Goal: Find specific page/section: Find specific page/section

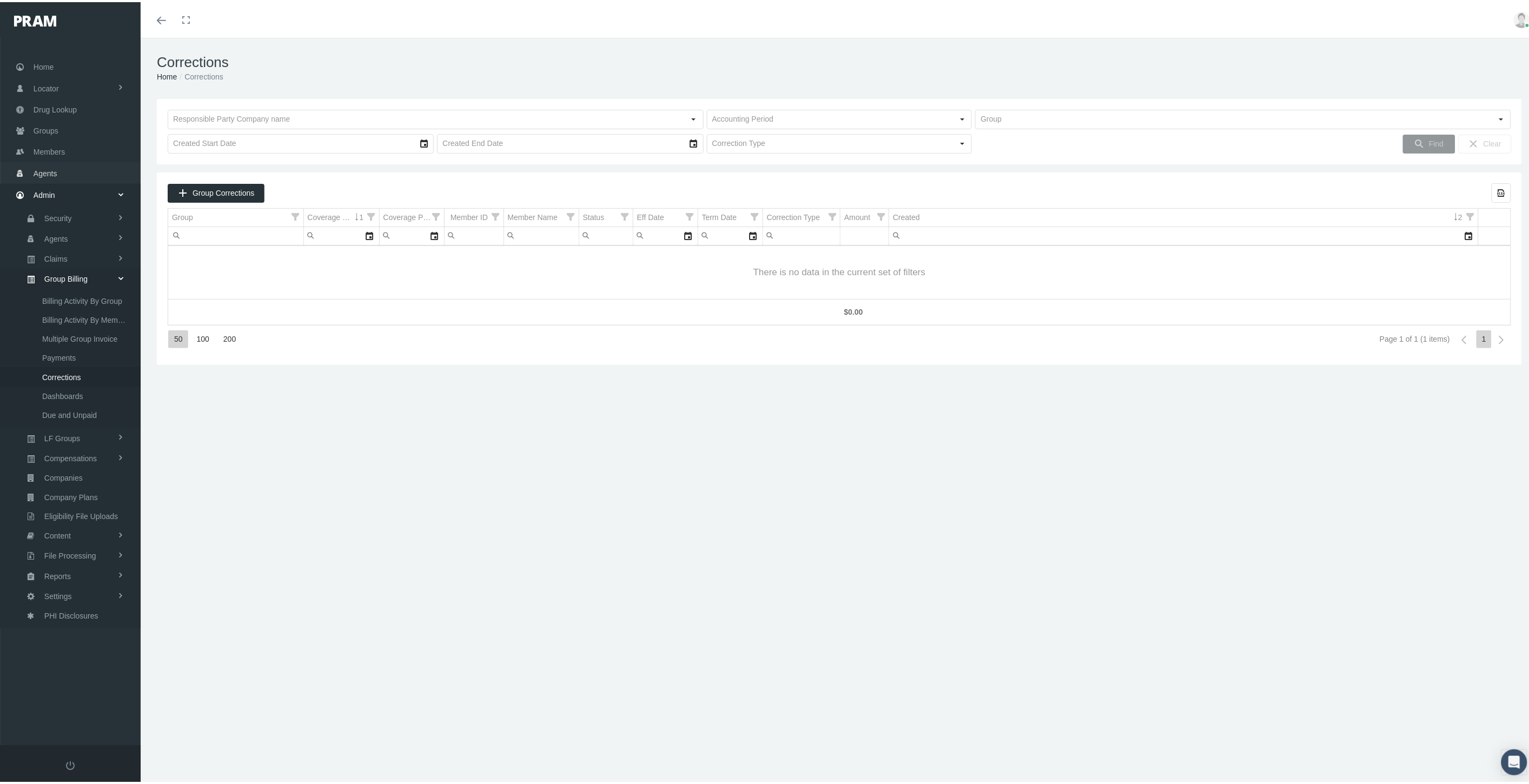
click at [75, 172] on link "Agents" at bounding box center [70, 171] width 141 height 21
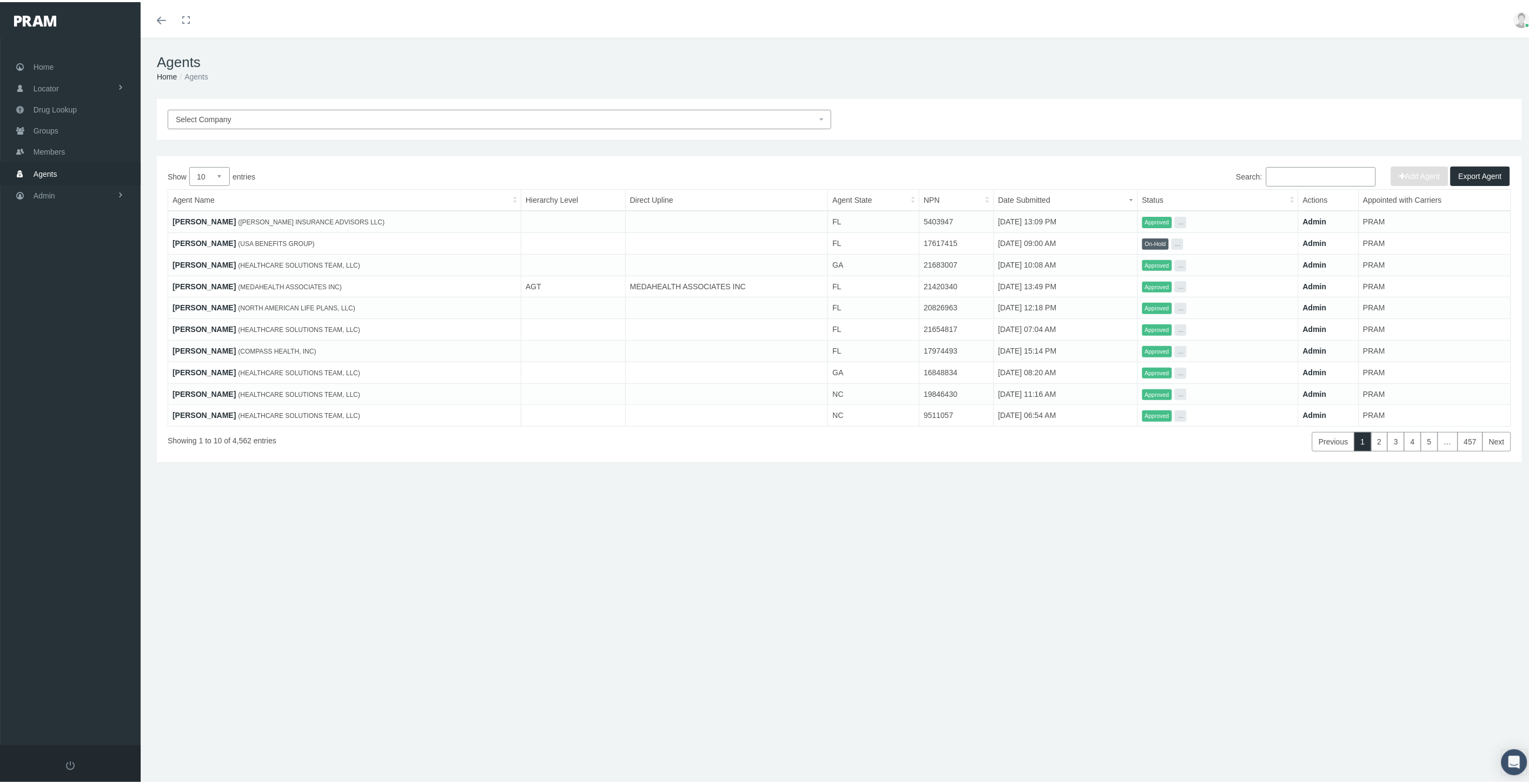
click at [1336, 172] on input "Search:" at bounding box center [1321, 174] width 110 height 20
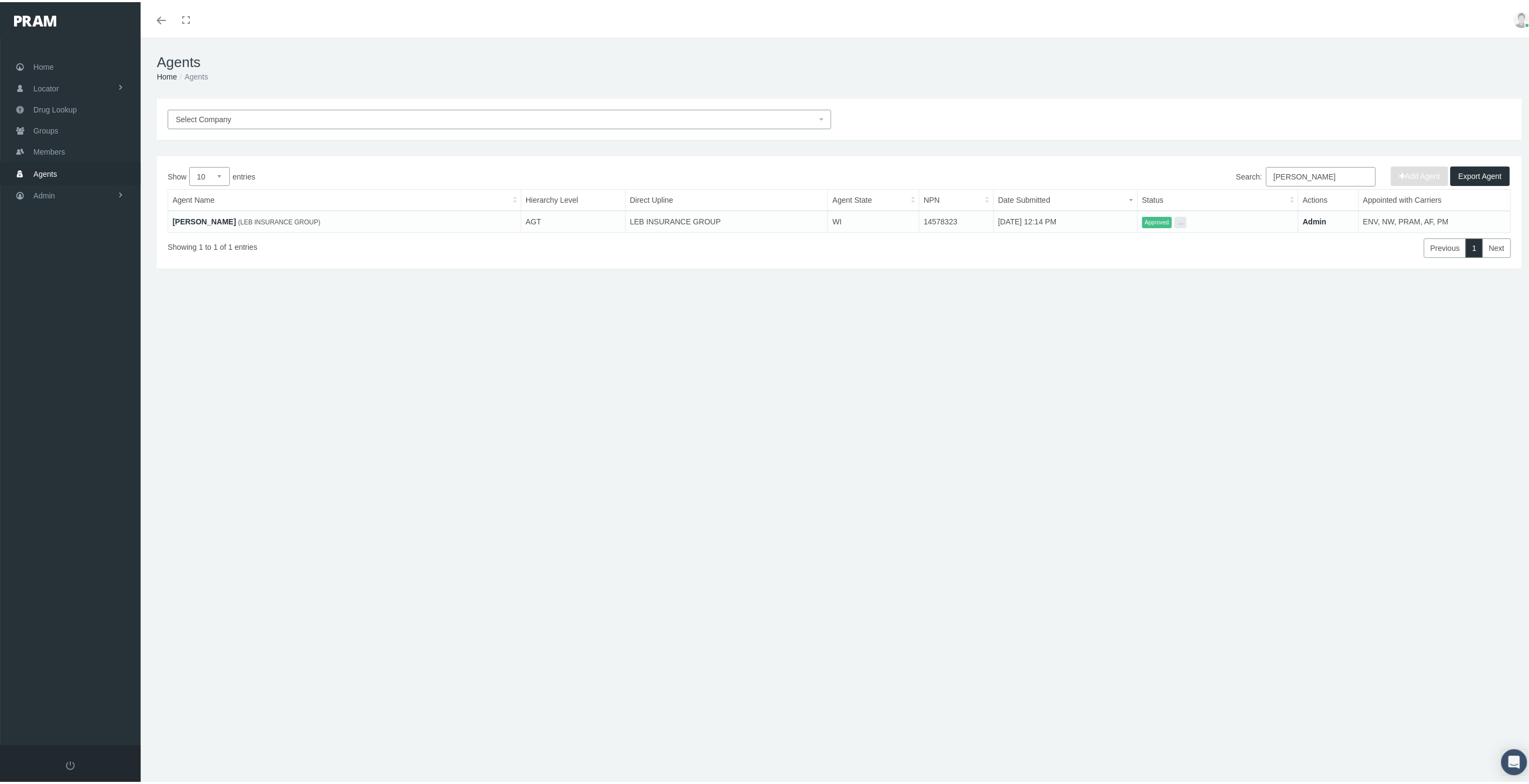
type input "[PERSON_NAME]"
click at [192, 220] on link "[PERSON_NAME]" at bounding box center [204, 220] width 64 height 9
